Goal: Task Accomplishment & Management: Complete application form

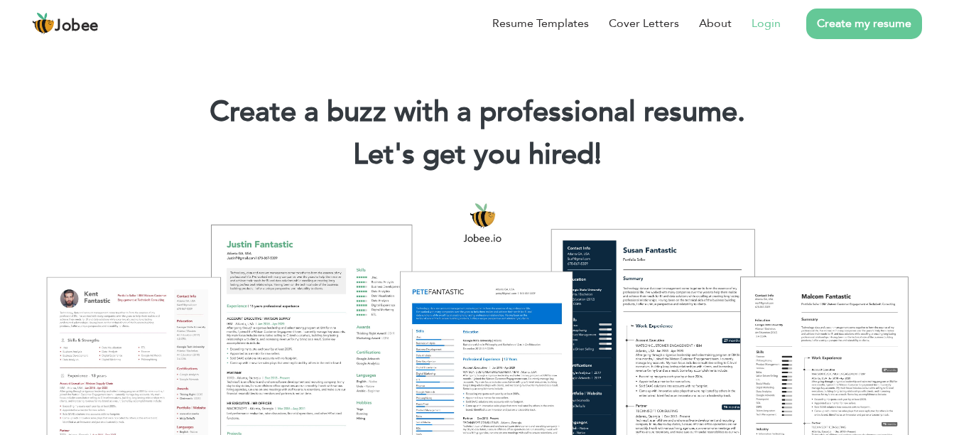
click at [766, 20] on link "Login" at bounding box center [766, 23] width 29 height 17
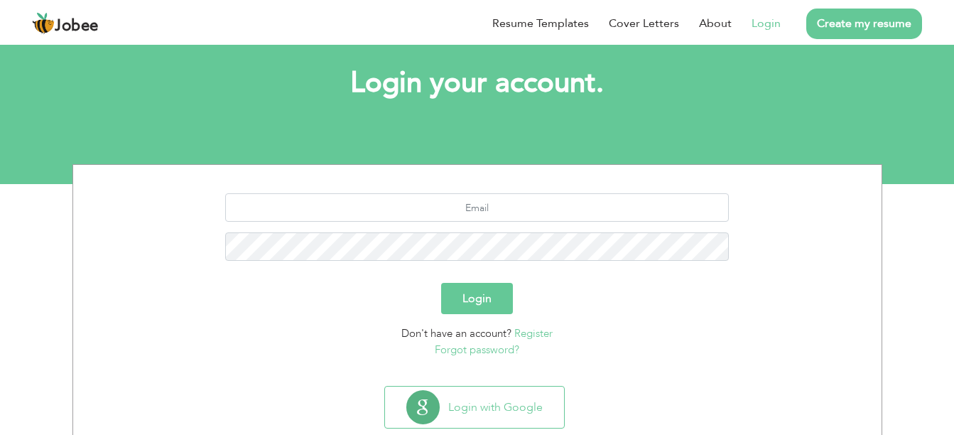
scroll to position [71, 0]
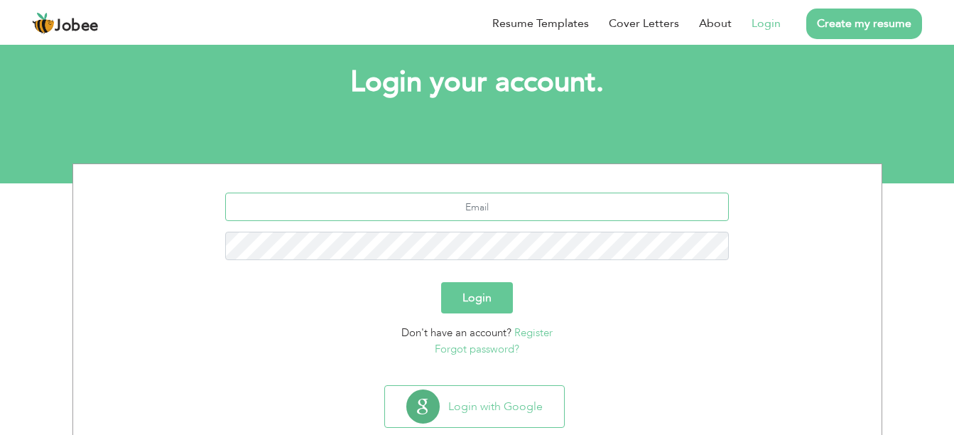
click at [486, 217] on input "text" at bounding box center [477, 207] width 504 height 28
type input "faaiz.shaikh1@gmail.com"
click at [441, 282] on button "Login" at bounding box center [477, 297] width 72 height 31
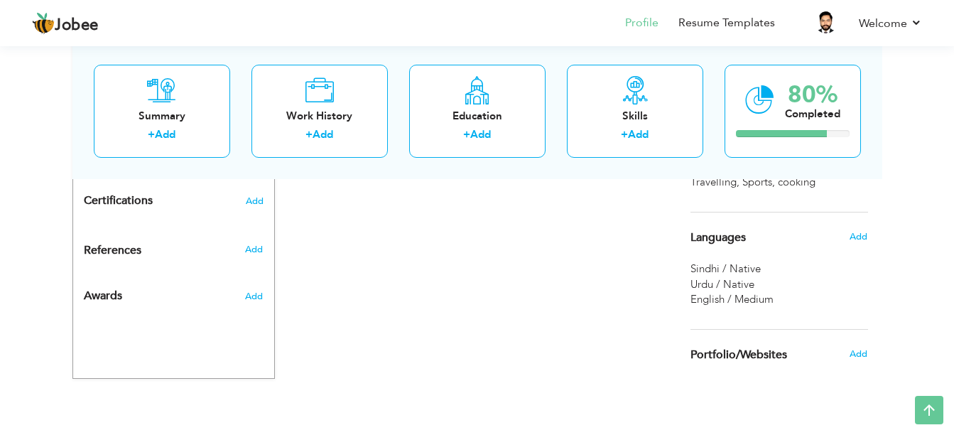
scroll to position [731, 0]
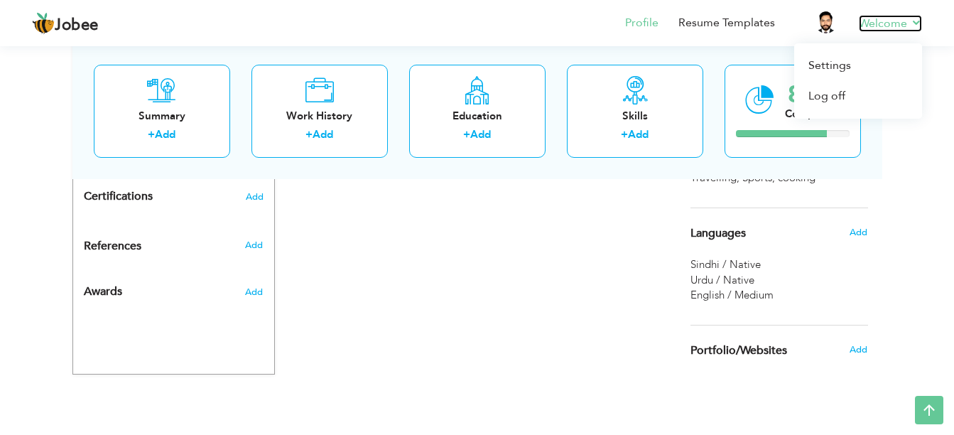
click at [866, 20] on link "Welcome" at bounding box center [890, 23] width 63 height 17
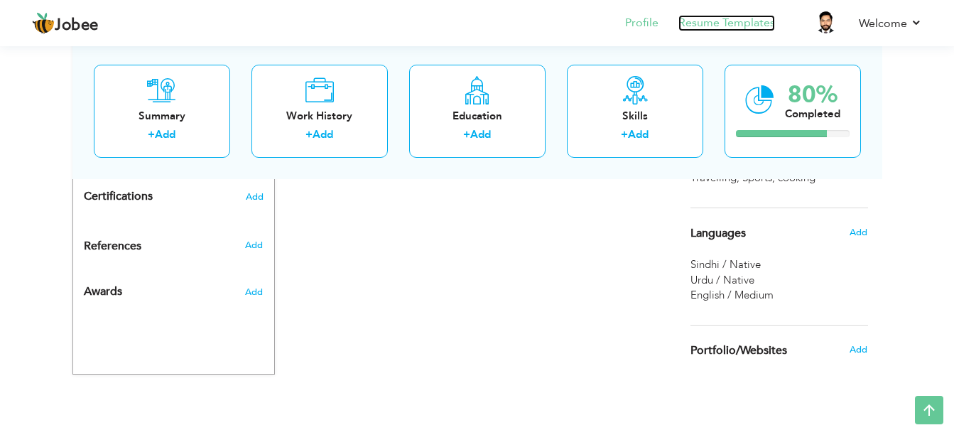
click at [714, 19] on link "Resume Templates" at bounding box center [727, 23] width 97 height 16
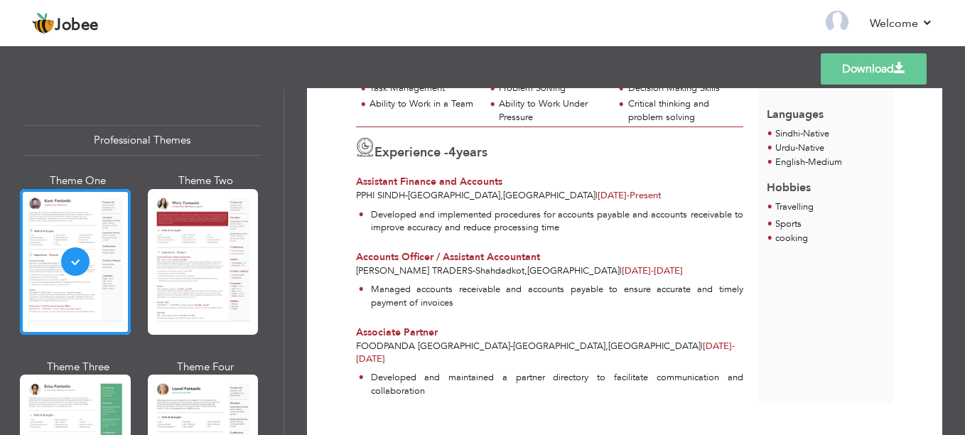
scroll to position [284, 0]
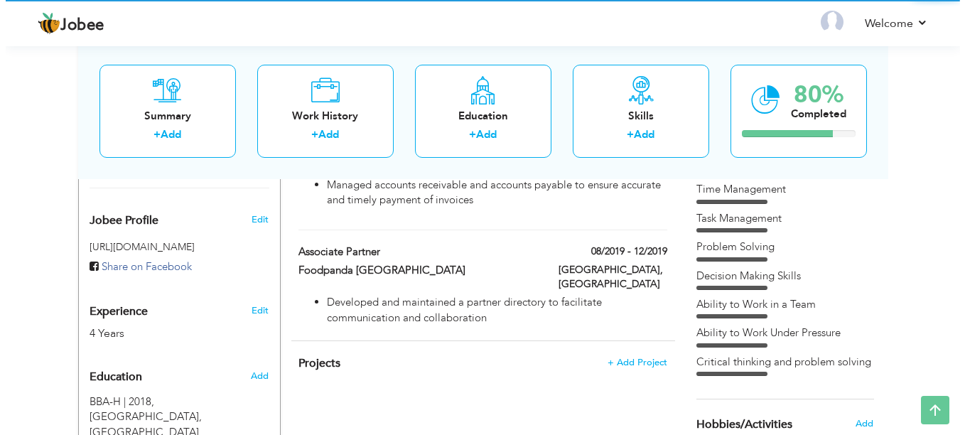
scroll to position [478, 0]
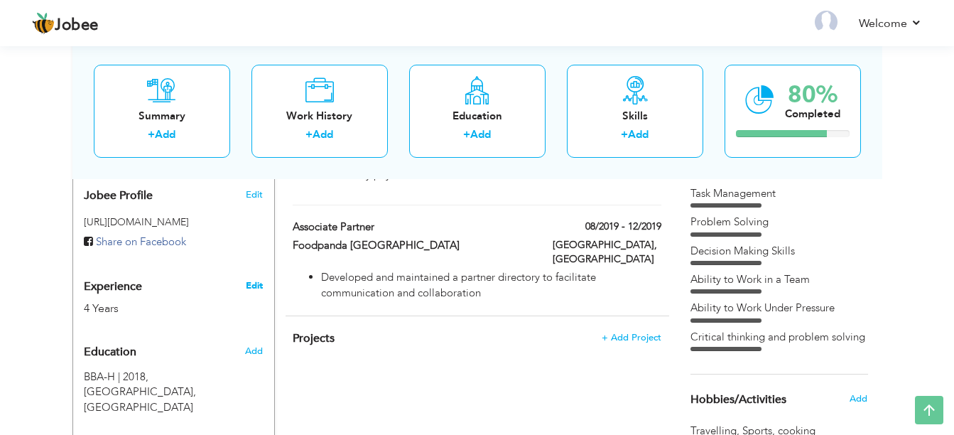
click at [252, 279] on link "Edit" at bounding box center [254, 285] width 17 height 13
type input "[PERSON_NAME]"
type input "Hussain"
type input "+923333904524"
select select "number:166"
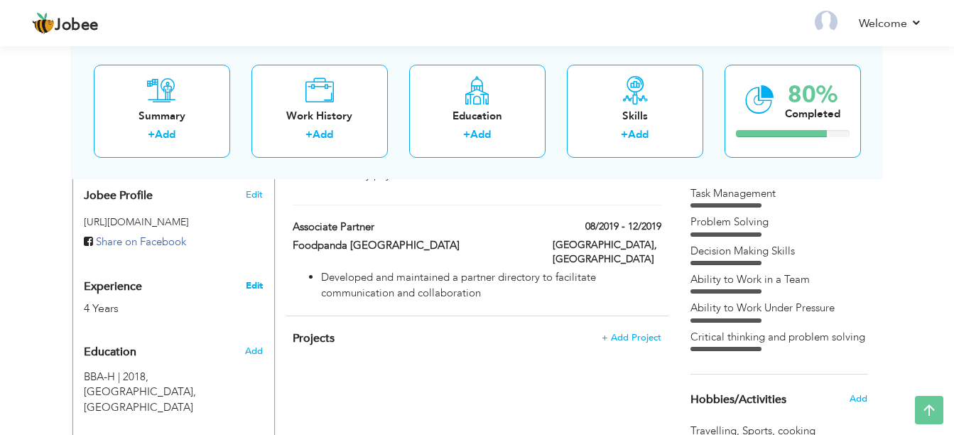
type input "Hyderabad"
select select "number:6"
type input "PPHI Sindh"
type input "Accountant / Accounts Assistant / Finance Officer"
type input "https://www.linkedin.com/in/faaiz-shaikh-2239b8139/"
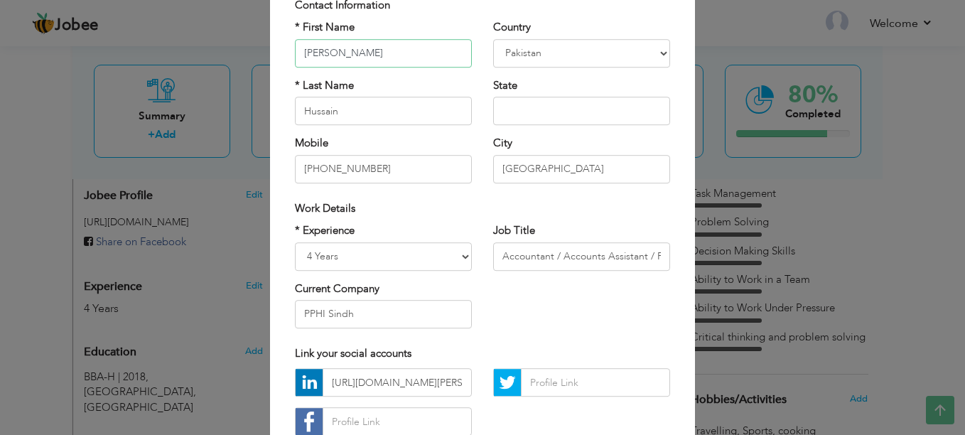
scroll to position [142, 0]
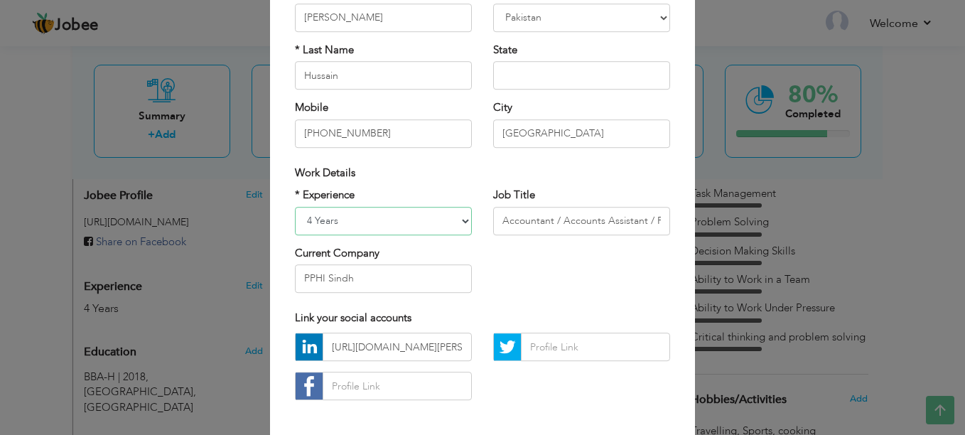
click at [429, 209] on select "Entry Level Less than 1 Year 1 Year 2 Years 3 Years 4 Years 5 Years 6 Years 7 Y…" at bounding box center [383, 221] width 177 height 28
click at [534, 219] on input "Accountant / Accounts Assistant / Finance Officer" at bounding box center [581, 221] width 177 height 28
click at [431, 210] on select "Entry Level Less than 1 Year 1 Year 2 Years 3 Years 4 Years 5 Years 6 Years 7 Y…" at bounding box center [383, 221] width 177 height 28
select select "number:7"
click at [295, 207] on select "Entry Level Less than 1 Year 1 Year 2 Years 3 Years 4 Years 5 Years 6 Years 7 Y…" at bounding box center [383, 221] width 177 height 28
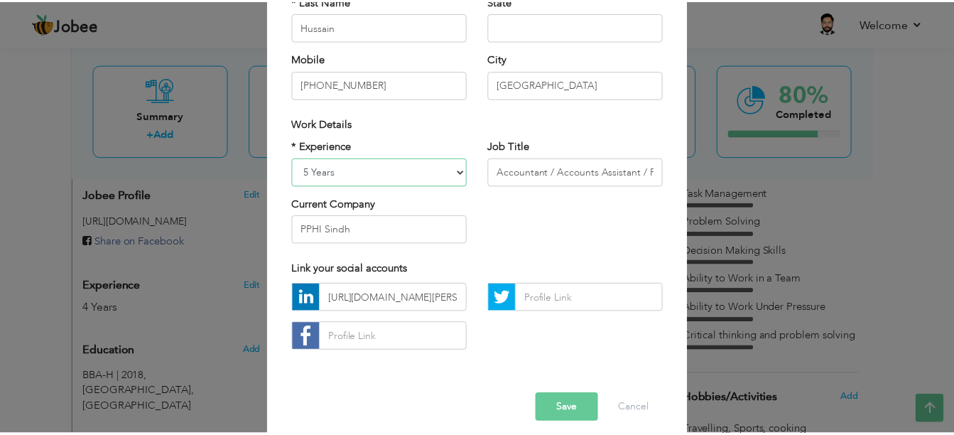
scroll to position [205, 0]
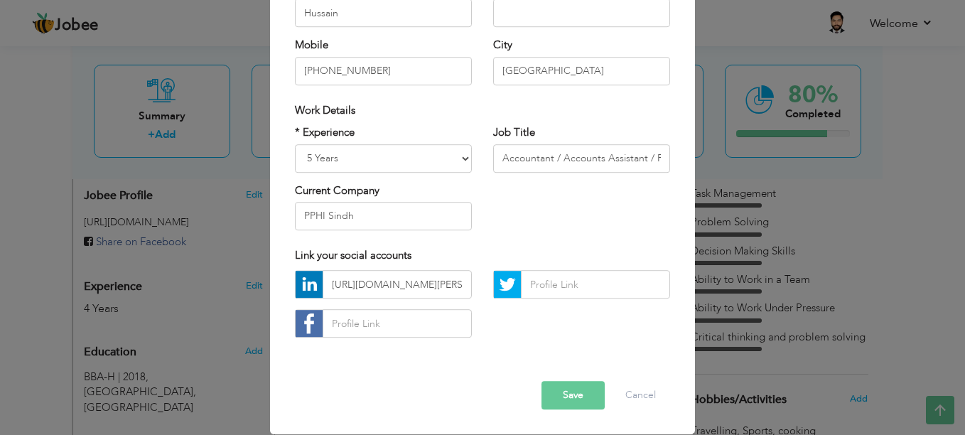
click at [559, 399] on button "Save" at bounding box center [573, 396] width 63 height 28
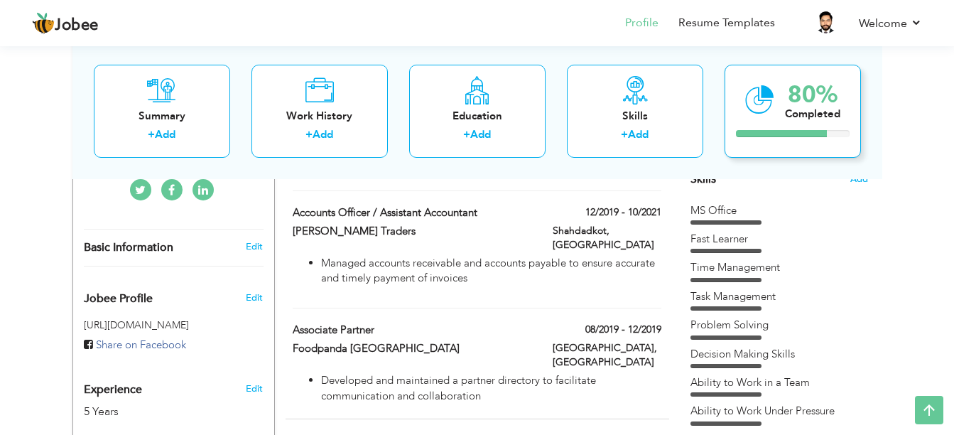
scroll to position [0, 0]
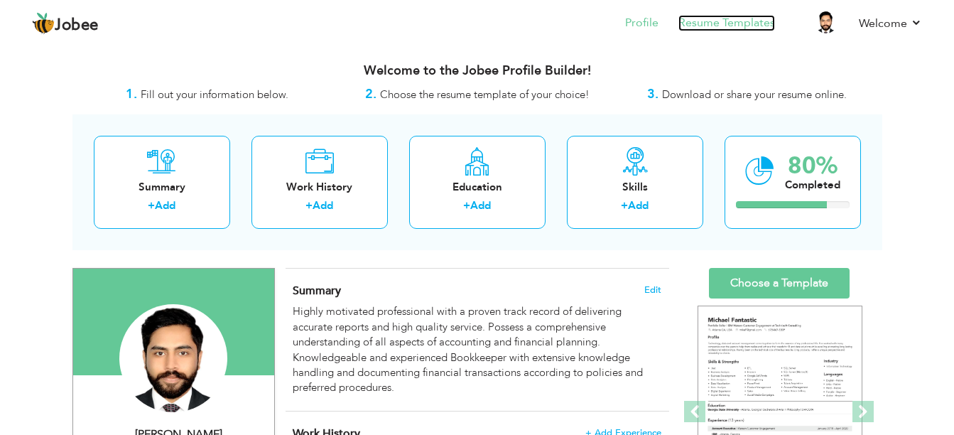
click at [734, 28] on link "Resume Templates" at bounding box center [727, 23] width 97 height 16
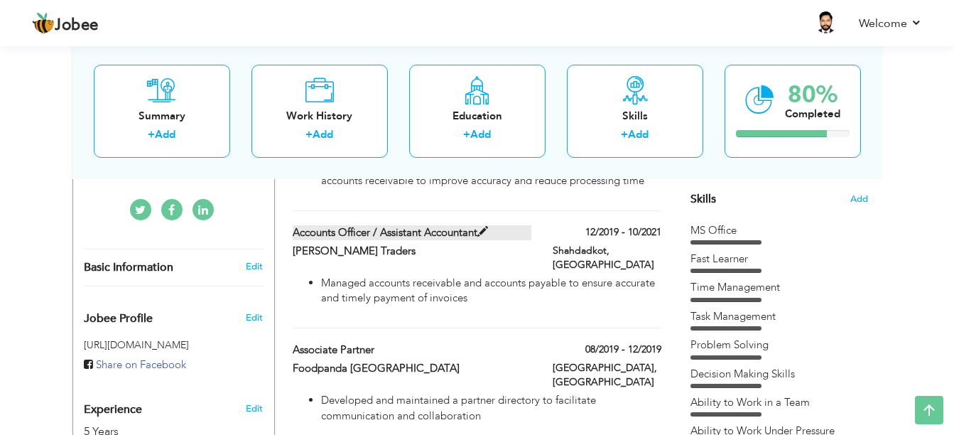
click at [484, 227] on span at bounding box center [483, 232] width 11 height 11
type input "Accounts Officer / Assistant Accountant"
type input "[PERSON_NAME] Traders"
type input "12/2019"
type input "10/2021"
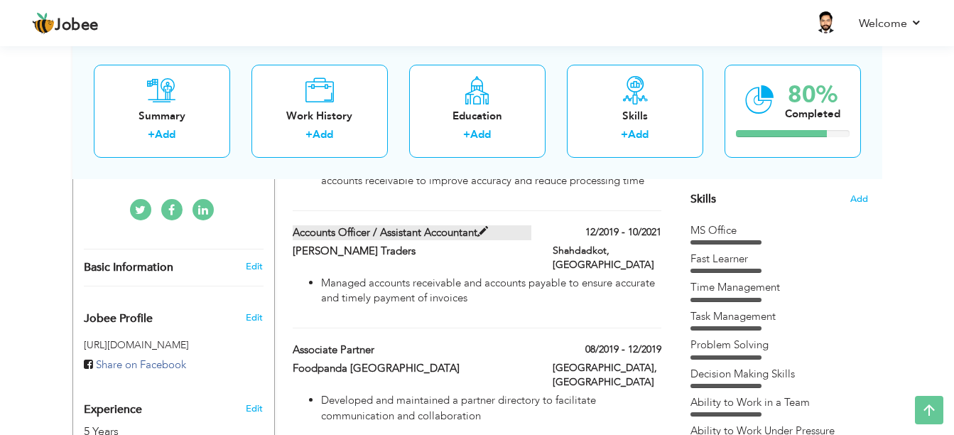
type input "[GEOGRAPHIC_DATA]"
type input "Shahdadkot"
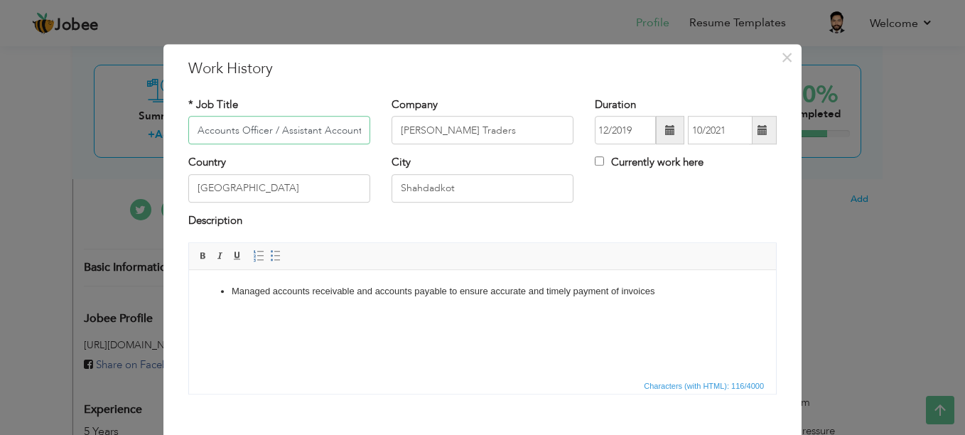
drag, startPoint x: 303, startPoint y: 131, endPoint x: 92, endPoint y: 141, distance: 211.3
click at [92, 141] on div "× Work History * Job Title Accounts Officer / Assistant Accountant Company Irfa…" at bounding box center [482, 217] width 965 height 435
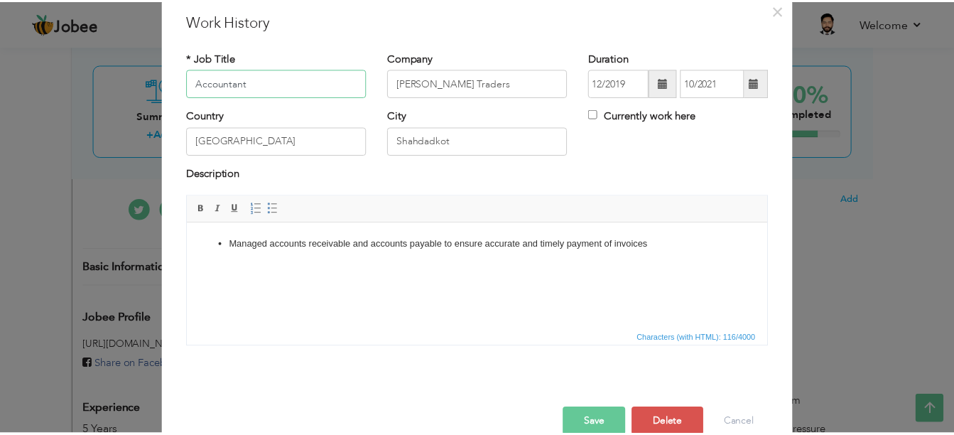
scroll to position [75, 0]
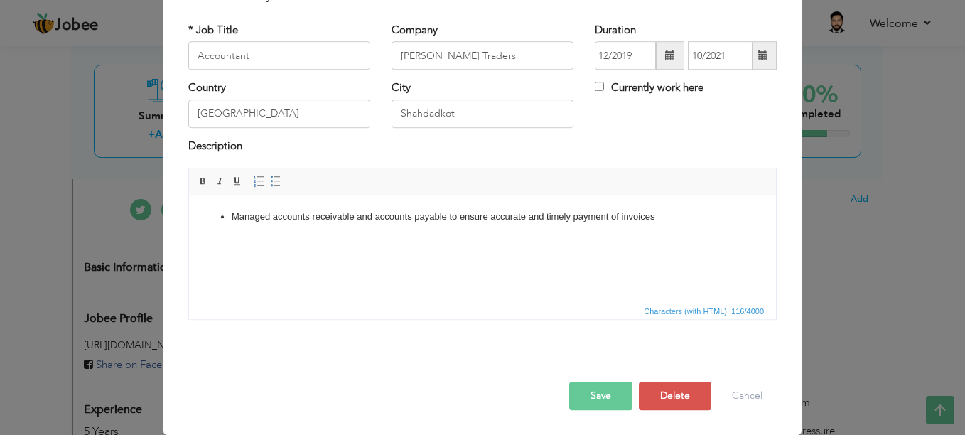
click at [599, 392] on button "Save" at bounding box center [600, 396] width 63 height 28
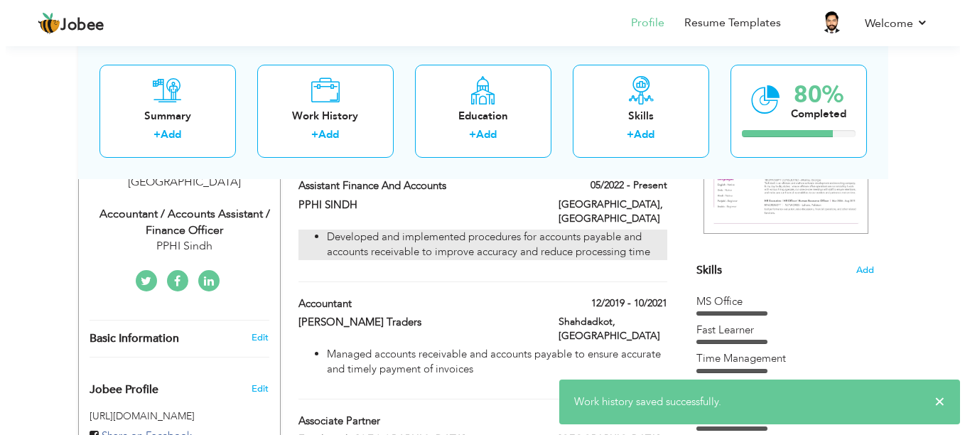
scroll to position [213, 0]
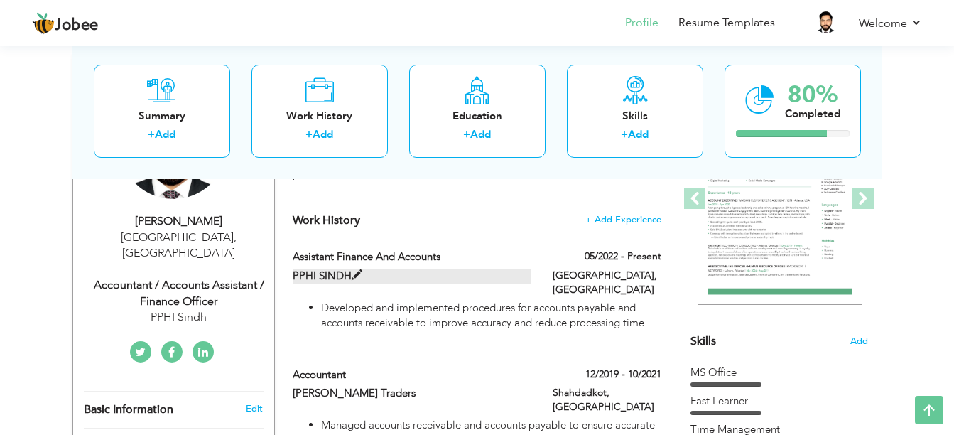
click at [357, 270] on span at bounding box center [357, 275] width 11 height 11
type input "Assistant Finance and Accounts"
type input "PPHI SINDH"
type input "05/2022"
type input "[GEOGRAPHIC_DATA]"
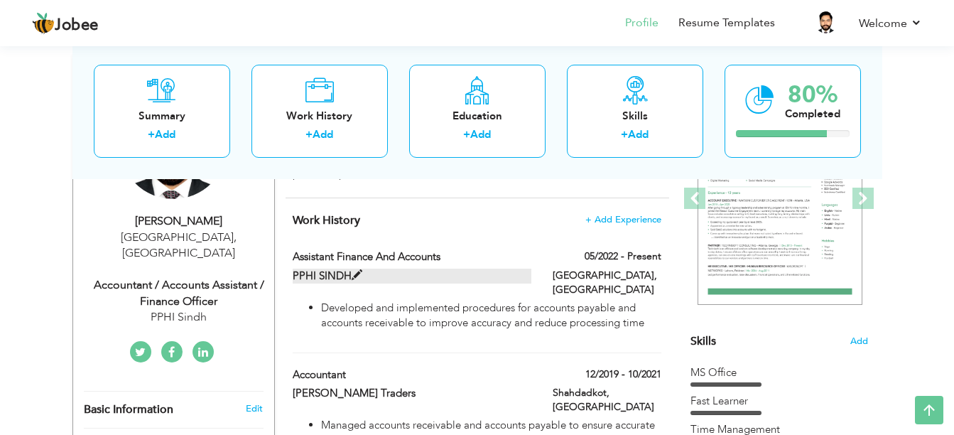
checkbox input "true"
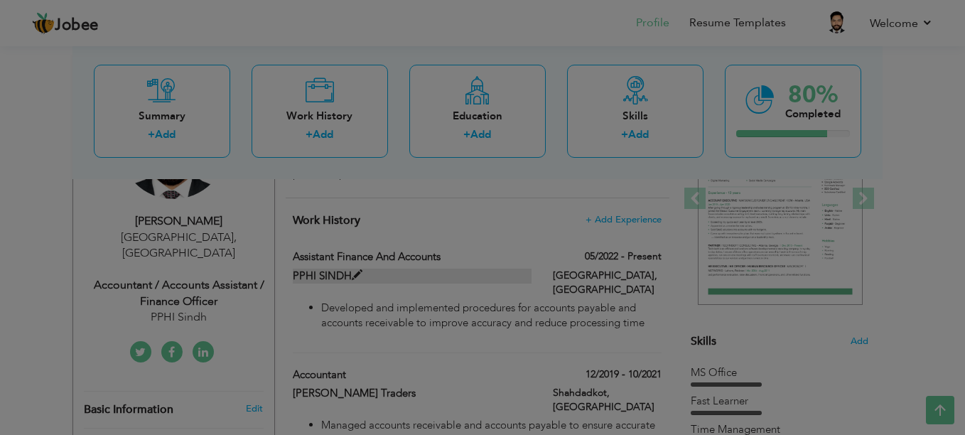
scroll to position [0, 0]
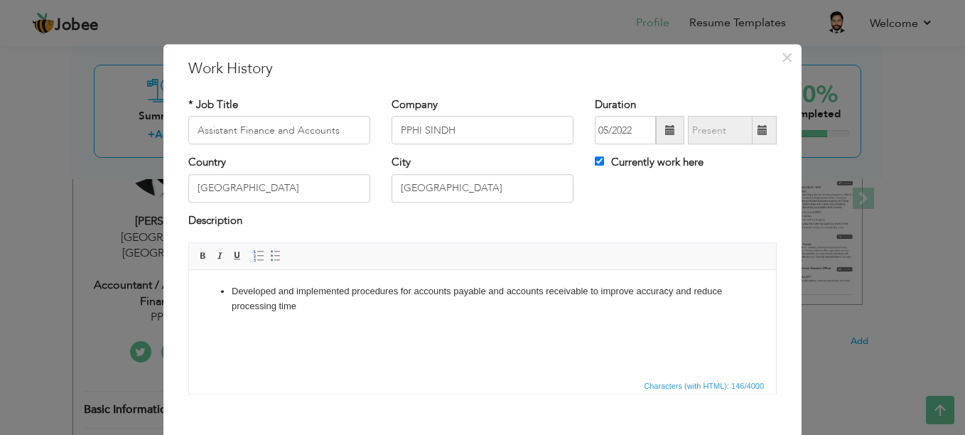
click at [395, 311] on li "Developed and implemented procedures for accounts payable and accounts receivab…" at bounding box center [483, 299] width 502 height 30
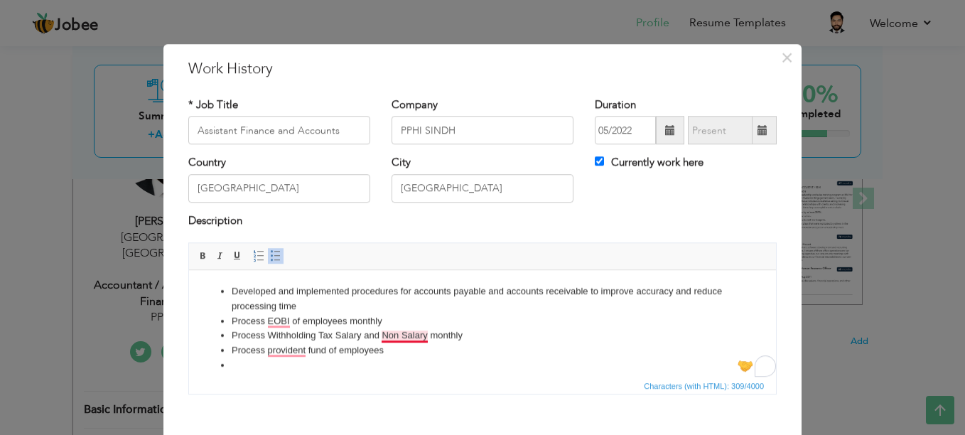
click at [397, 333] on li "Process Withholding Tax Salary and Non Salary monthly" at bounding box center [483, 335] width 502 height 15
click at [546, 347] on li "Process provident fund of employees" at bounding box center [483, 350] width 502 height 15
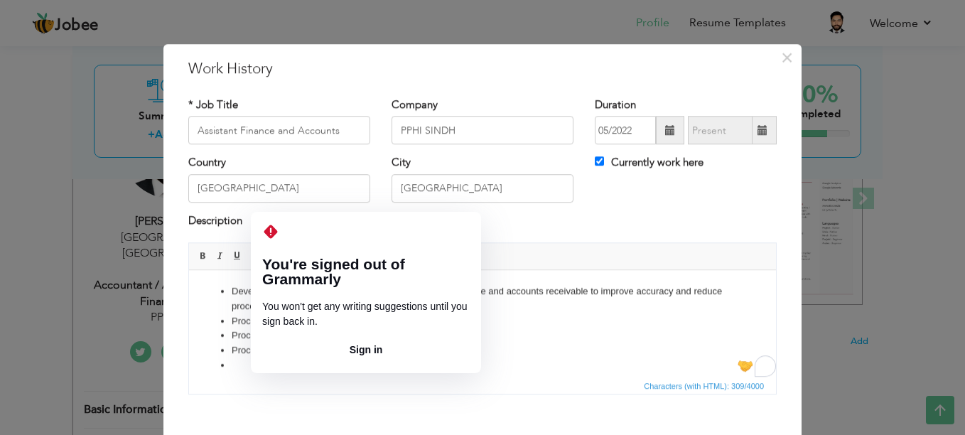
click at [274, 318] on li "Process EOBI of employees monthly" at bounding box center [483, 321] width 502 height 15
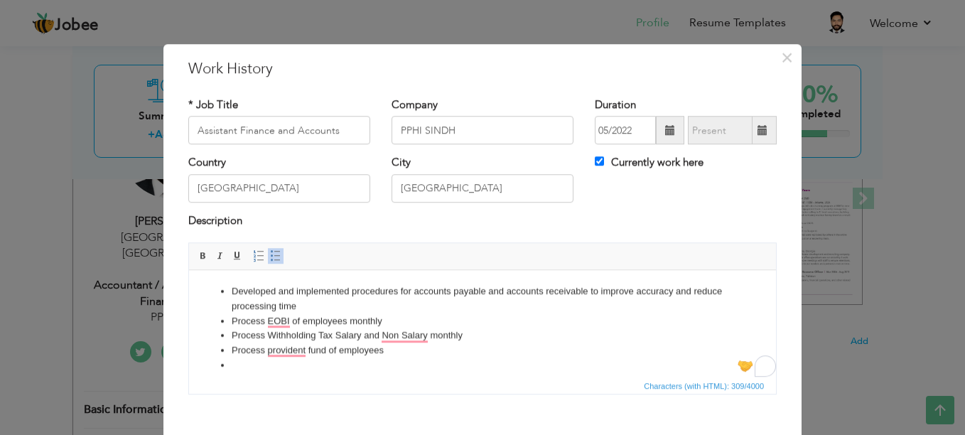
click at [288, 371] on li "To enrich screen reader interactions, please activate Accessibility in Grammarl…" at bounding box center [483, 365] width 502 height 15
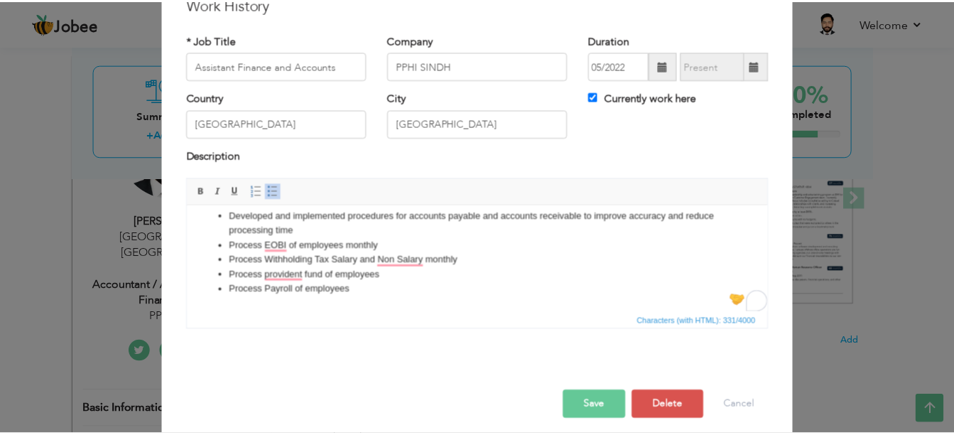
scroll to position [75, 0]
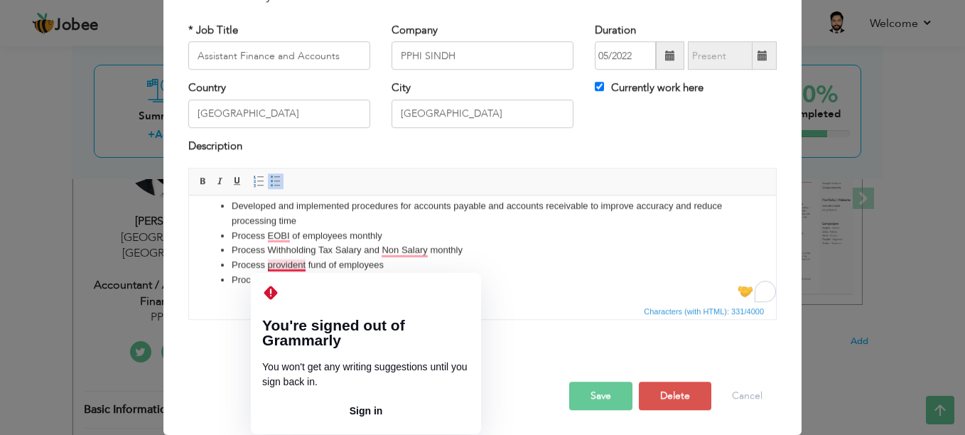
click at [274, 262] on li "Process provident fund of employees" at bounding box center [483, 265] width 502 height 15
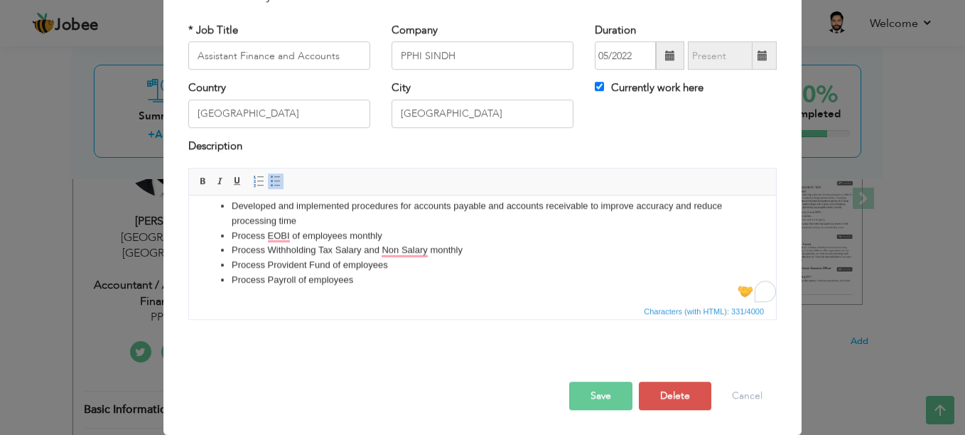
click at [599, 394] on button "Save" at bounding box center [600, 396] width 63 height 28
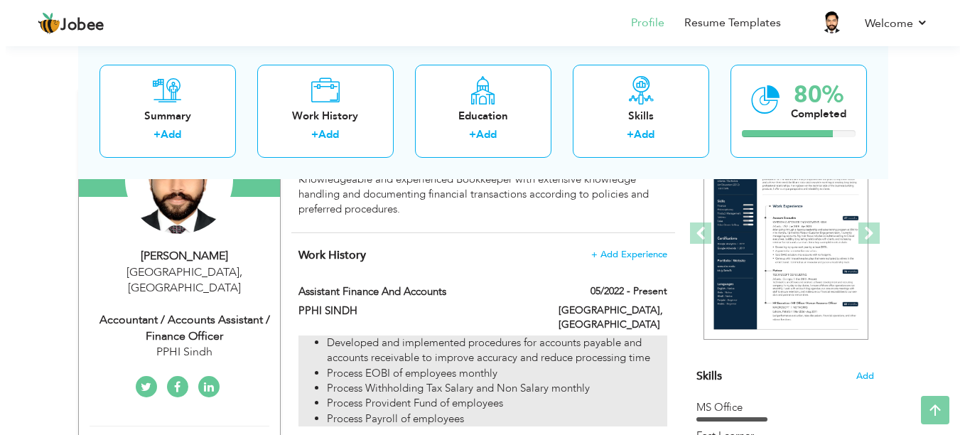
scroll to position [213, 0]
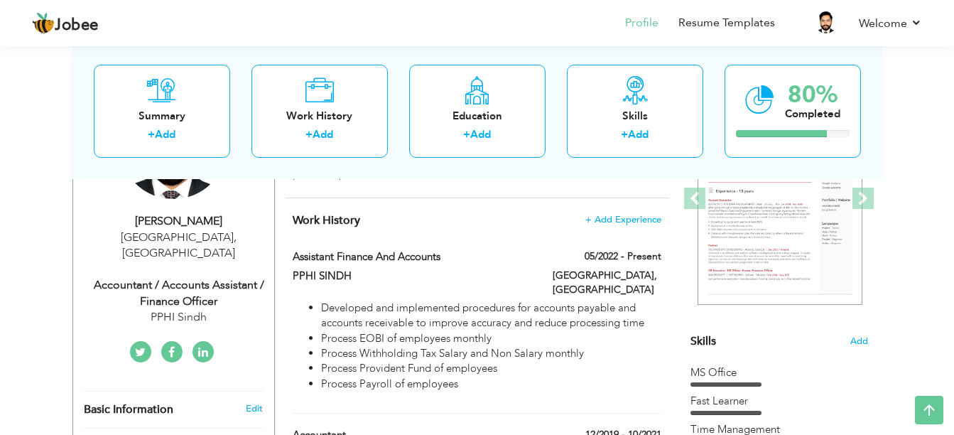
click at [204, 277] on div "Accountant / Accounts Assistant / Finance Officer" at bounding box center [179, 293] width 190 height 33
select select "number:166"
select select "number:7"
type input "PPHI Sindh"
type input "Accountant / Accounts Assistant / Finance Officer"
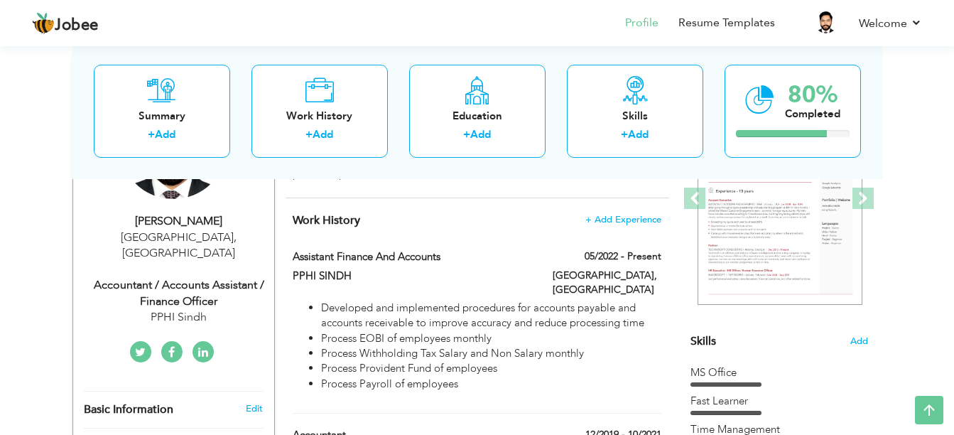
type input "https://www.linkedin.com/in/faaiz-shaikh-2239b8139/"
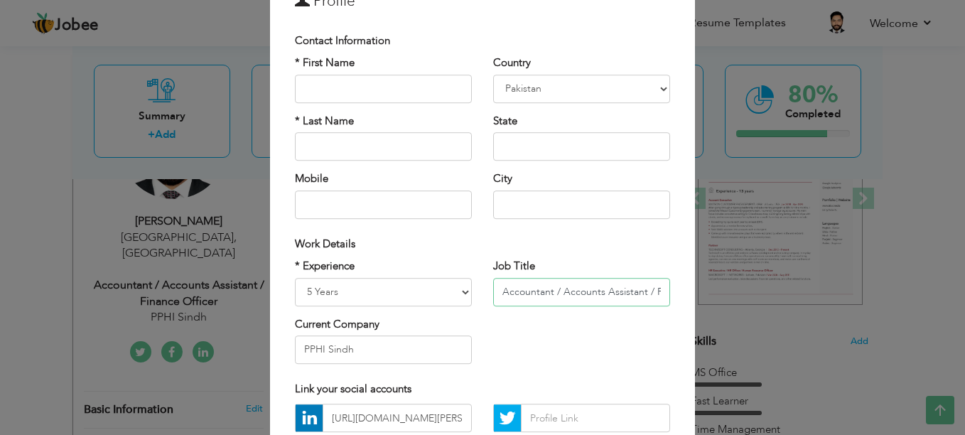
scroll to position [0, 60]
drag, startPoint x: 494, startPoint y: 289, endPoint x: 721, endPoint y: 308, distance: 228.3
click at [721, 308] on div "× Profile Contact Information * First Name * Last Name Mobile Aruba" at bounding box center [482, 217] width 965 height 435
click at [567, 331] on div "* Experience Entry Level Less than 1 Year 1 Year 2 Years 3 Years 4 Years 5 Year…" at bounding box center [482, 317] width 397 height 116
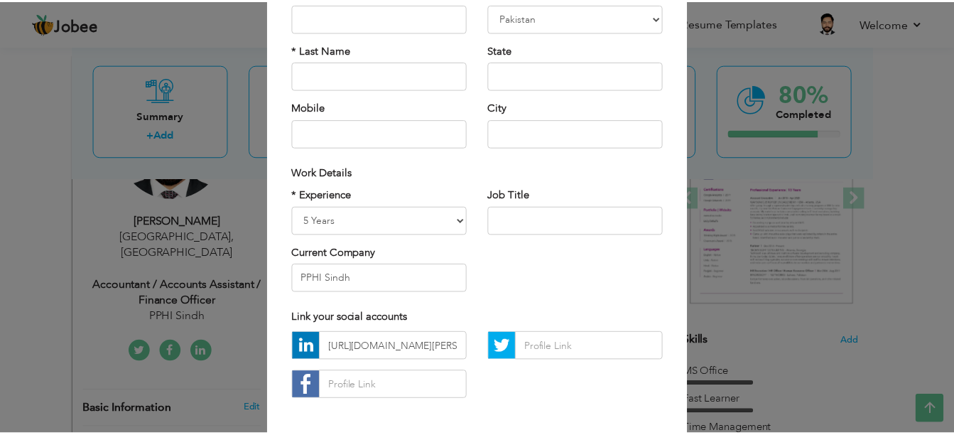
scroll to position [205, 0]
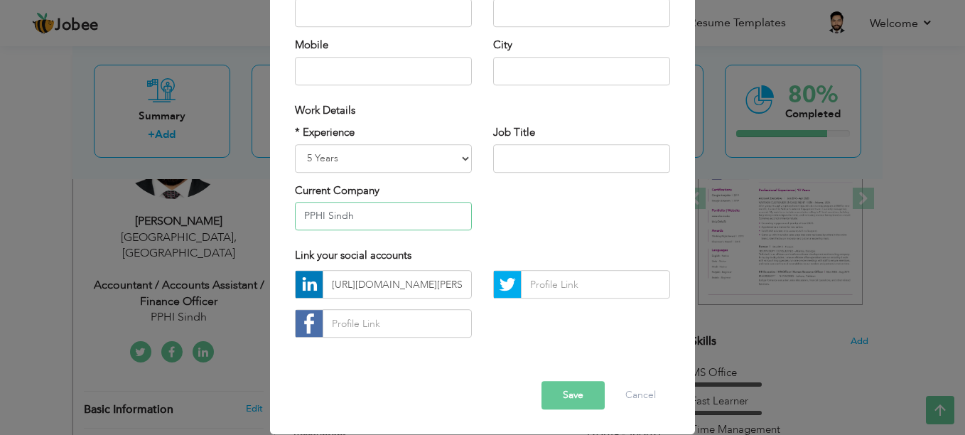
drag, startPoint x: 382, startPoint y: 214, endPoint x: 235, endPoint y: 214, distance: 147.1
click at [235, 214] on div "× Profile Contact Information * First Name * Last Name Mobile Aruba" at bounding box center [482, 217] width 965 height 435
click at [546, 395] on button "Save" at bounding box center [573, 396] width 63 height 28
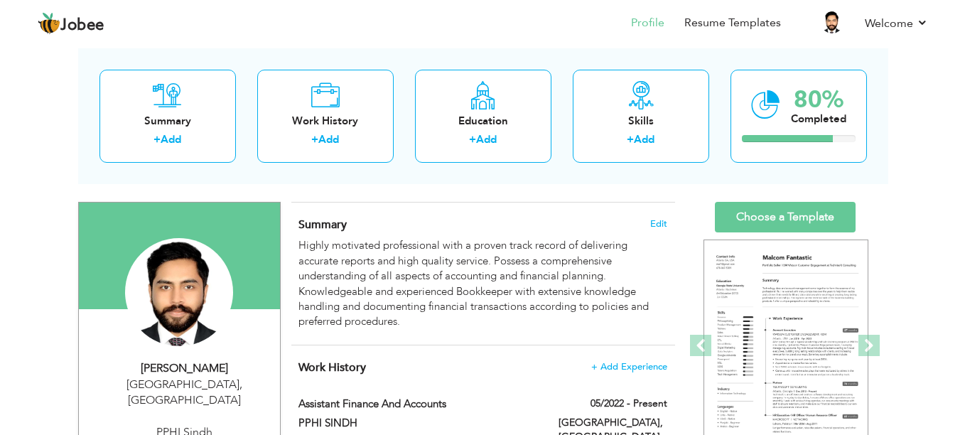
scroll to position [213, 0]
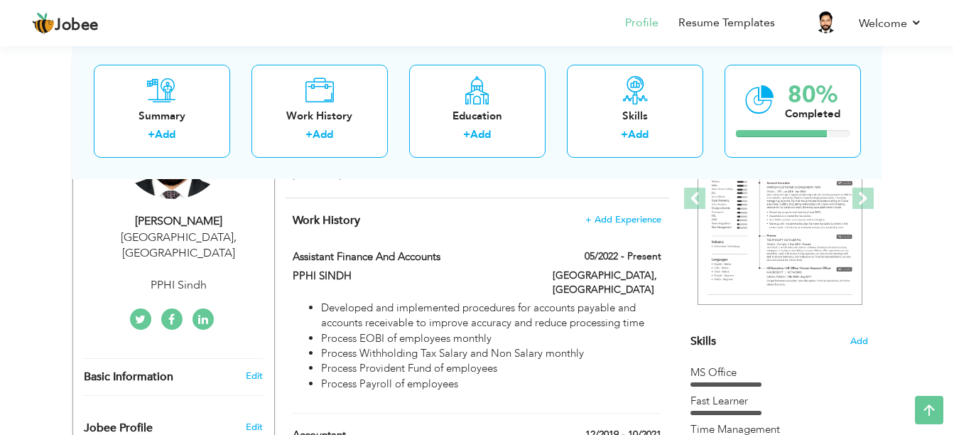
click at [198, 277] on div "PPHI Sindh" at bounding box center [179, 285] width 190 height 16
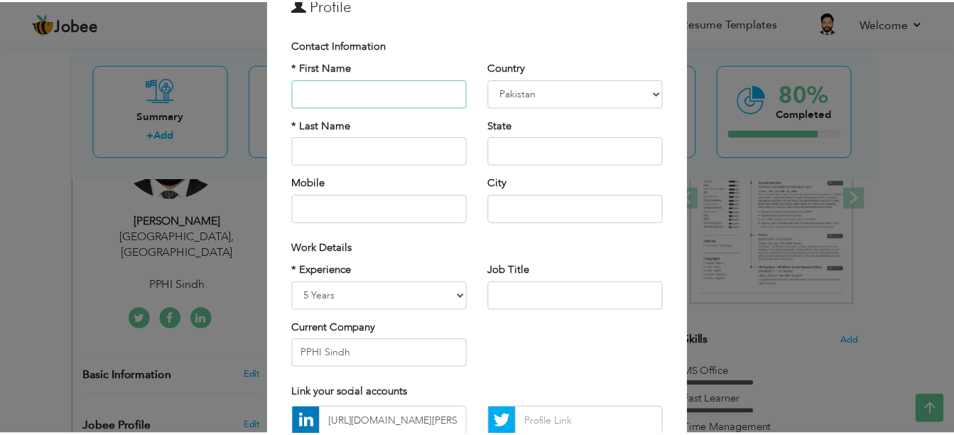
scroll to position [205, 0]
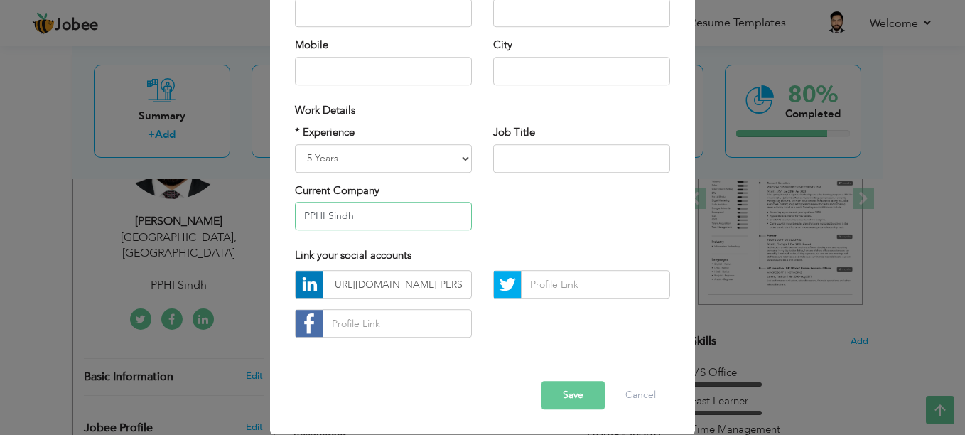
drag, startPoint x: 372, startPoint y: 219, endPoint x: 190, endPoint y: 209, distance: 182.9
click at [190, 209] on div "× Profile Contact Information * First Name * Last Name Mobile Aruba" at bounding box center [482, 217] width 965 height 435
click at [574, 242] on div "Link your social accounts" at bounding box center [482, 255] width 397 height 29
click at [561, 403] on button "Save" at bounding box center [573, 396] width 63 height 28
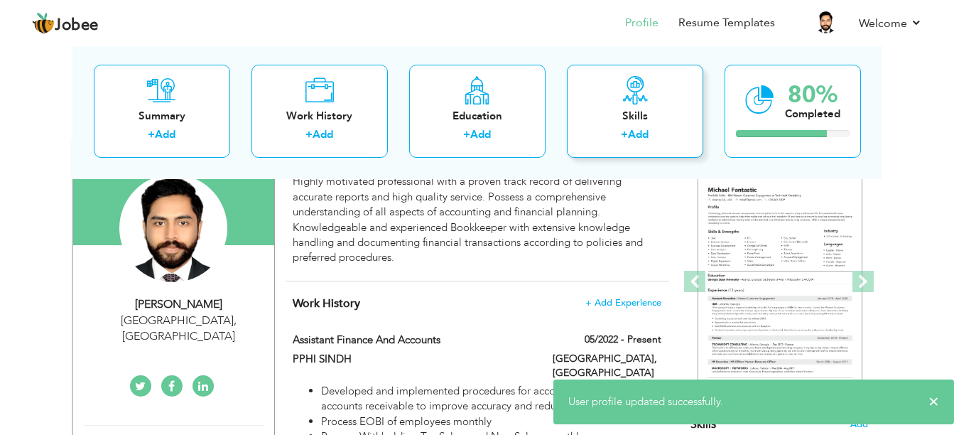
scroll to position [0, 0]
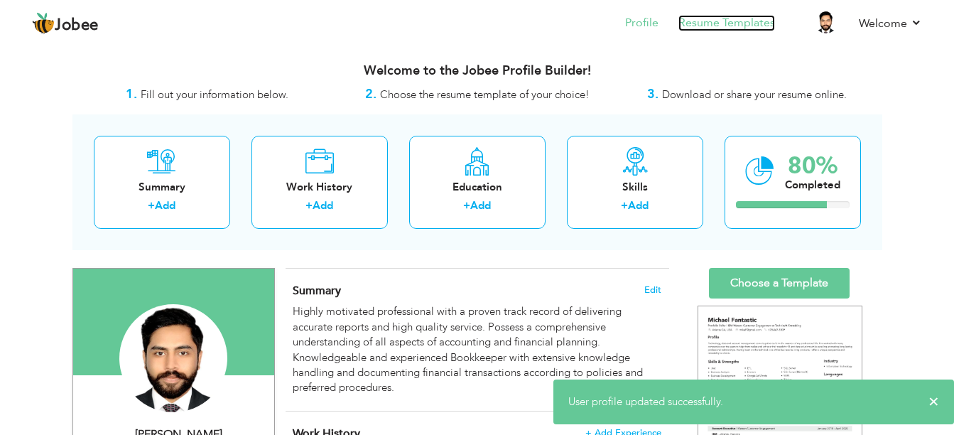
click at [723, 18] on link "Resume Templates" at bounding box center [727, 23] width 97 height 16
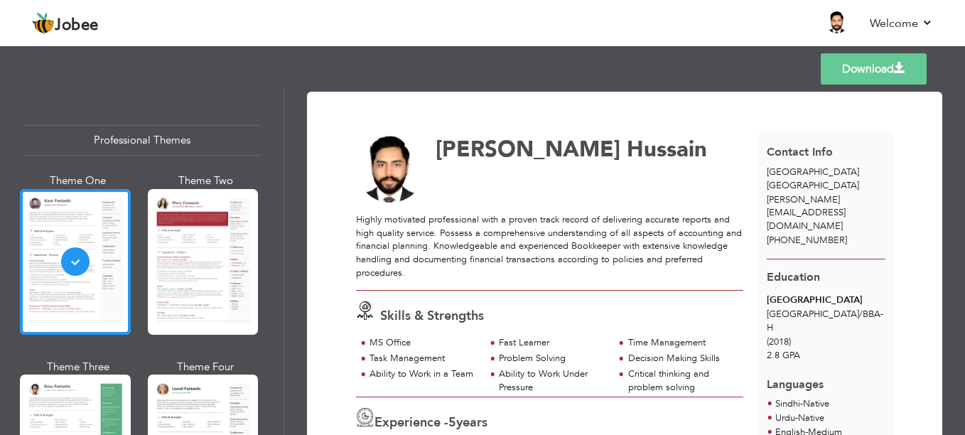
click at [830, 76] on link "Download" at bounding box center [874, 68] width 106 height 31
